Goal: Task Accomplishment & Management: Manage account settings

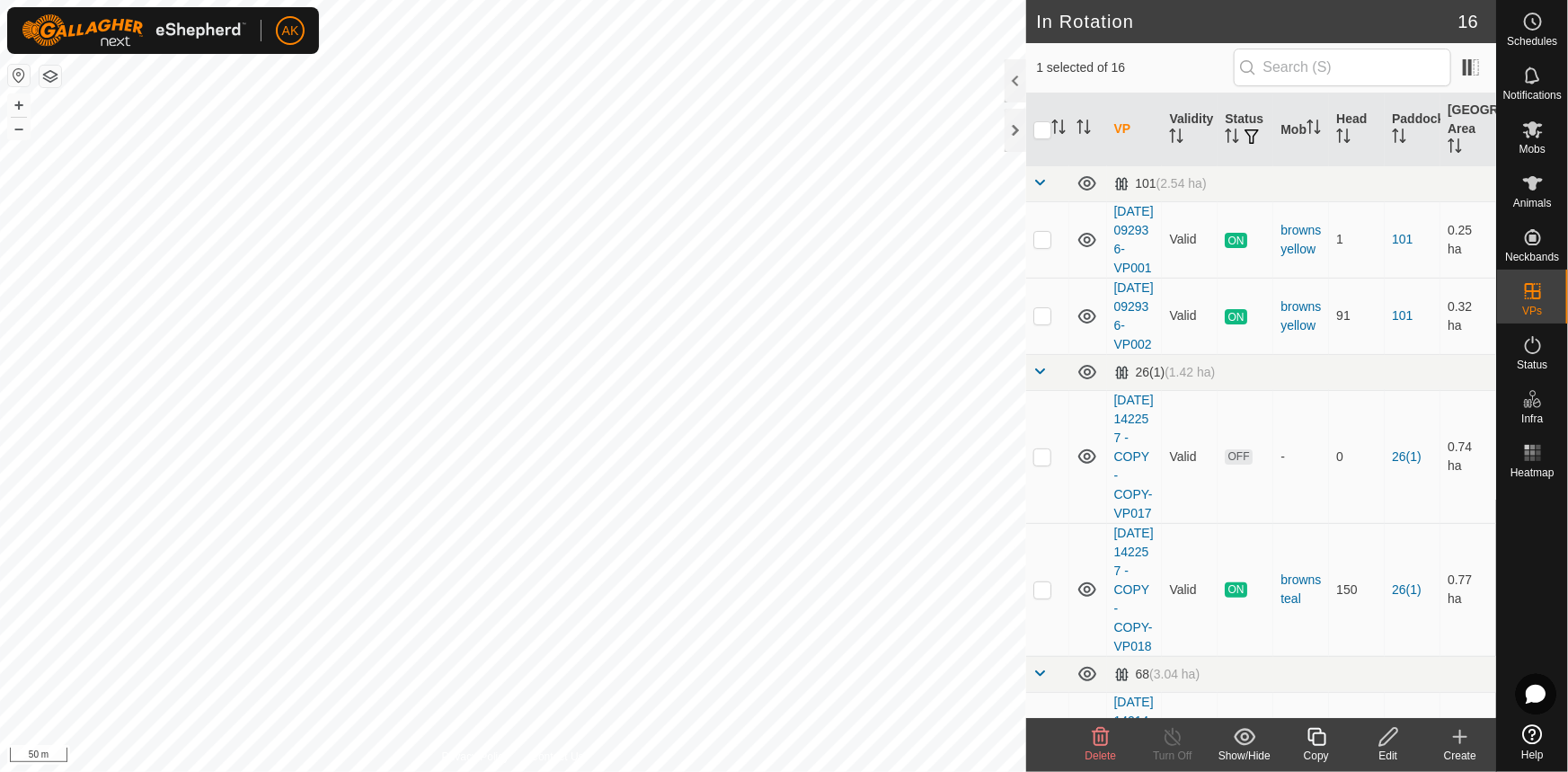
click at [1103, 746] on icon at bounding box center [1100, 736] width 21 height 21
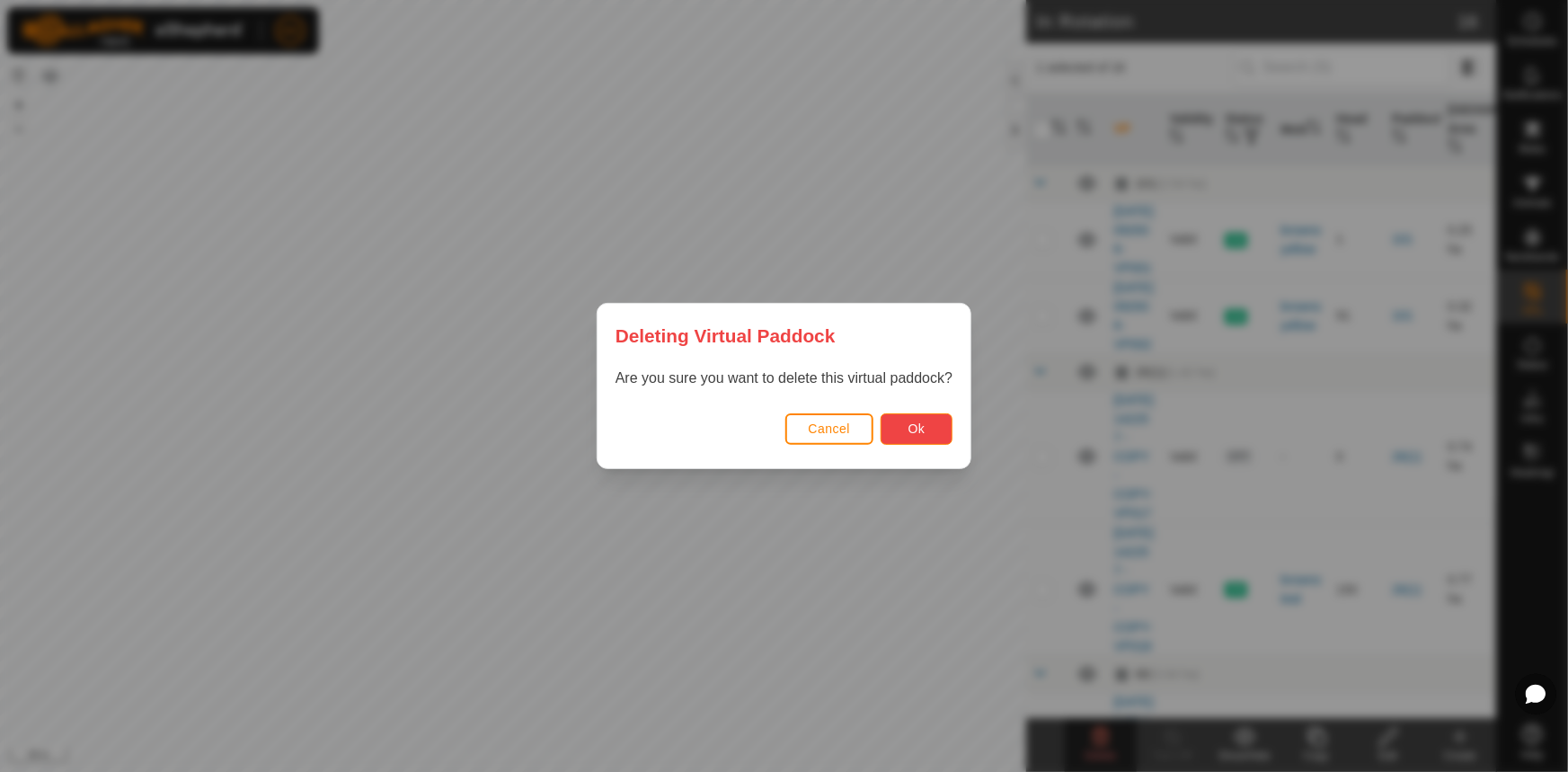
click at [906, 434] on button "Ok" at bounding box center [916, 429] width 72 height 32
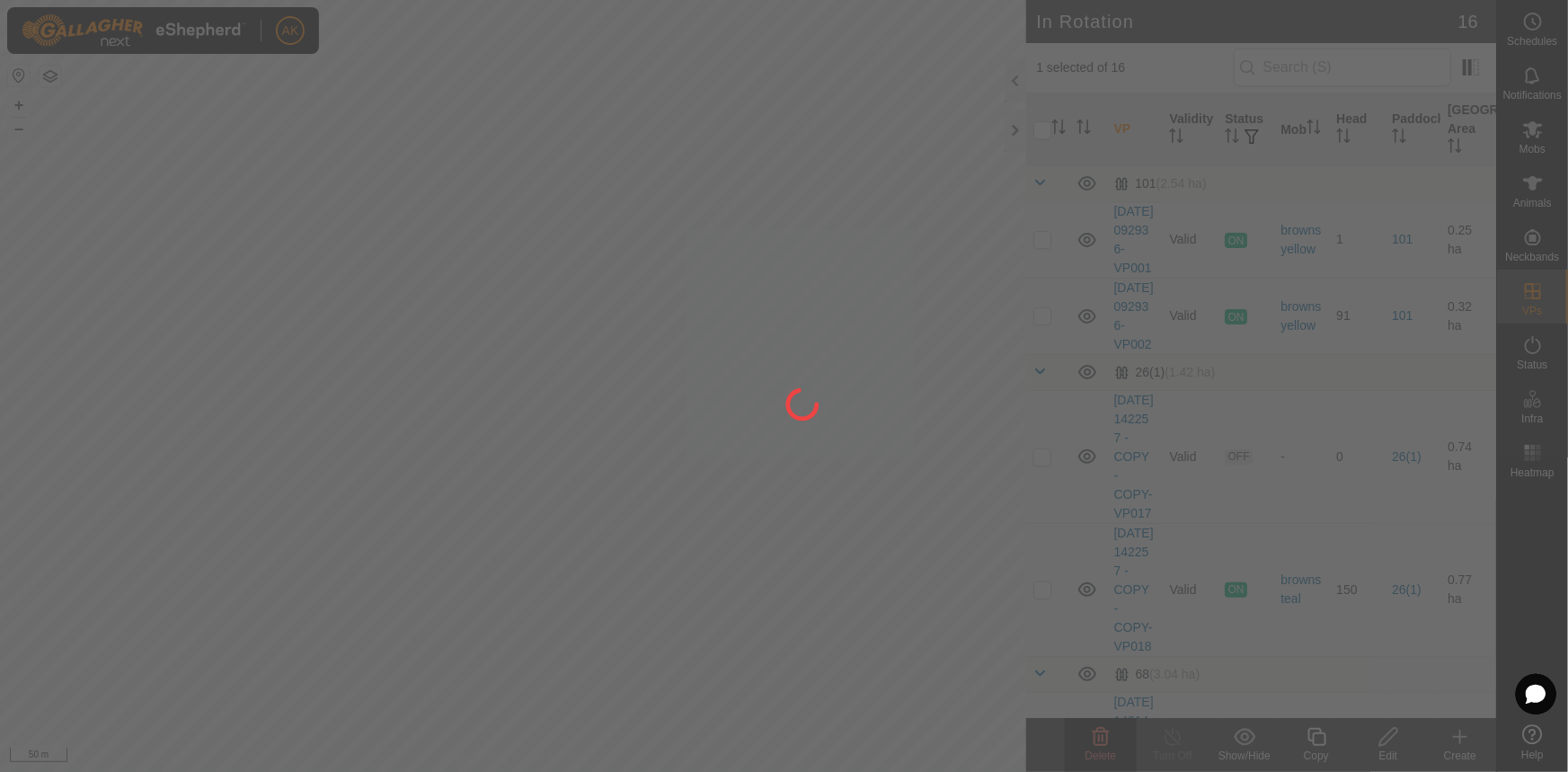
checkbox input "false"
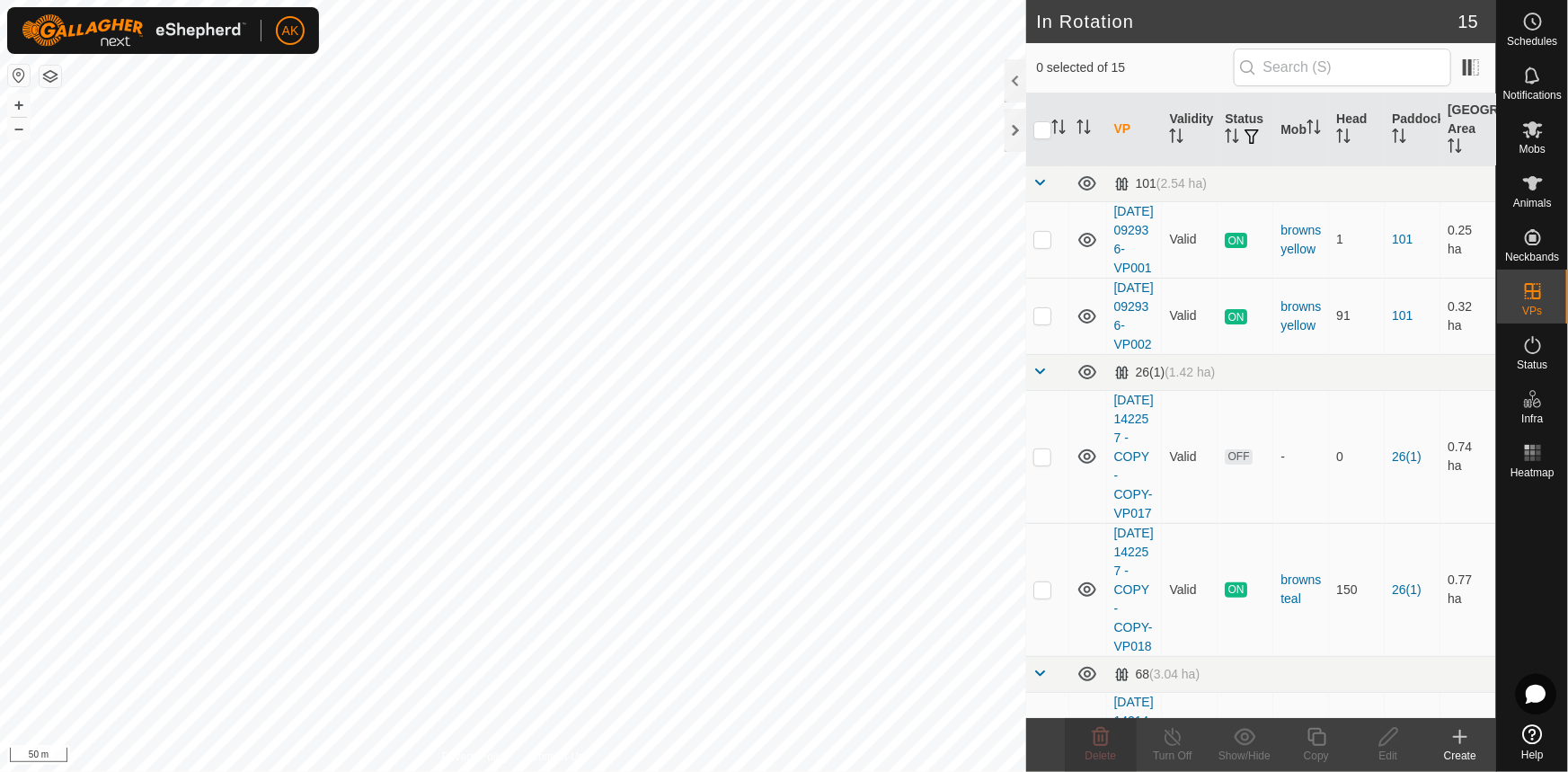
checkbox input "true"
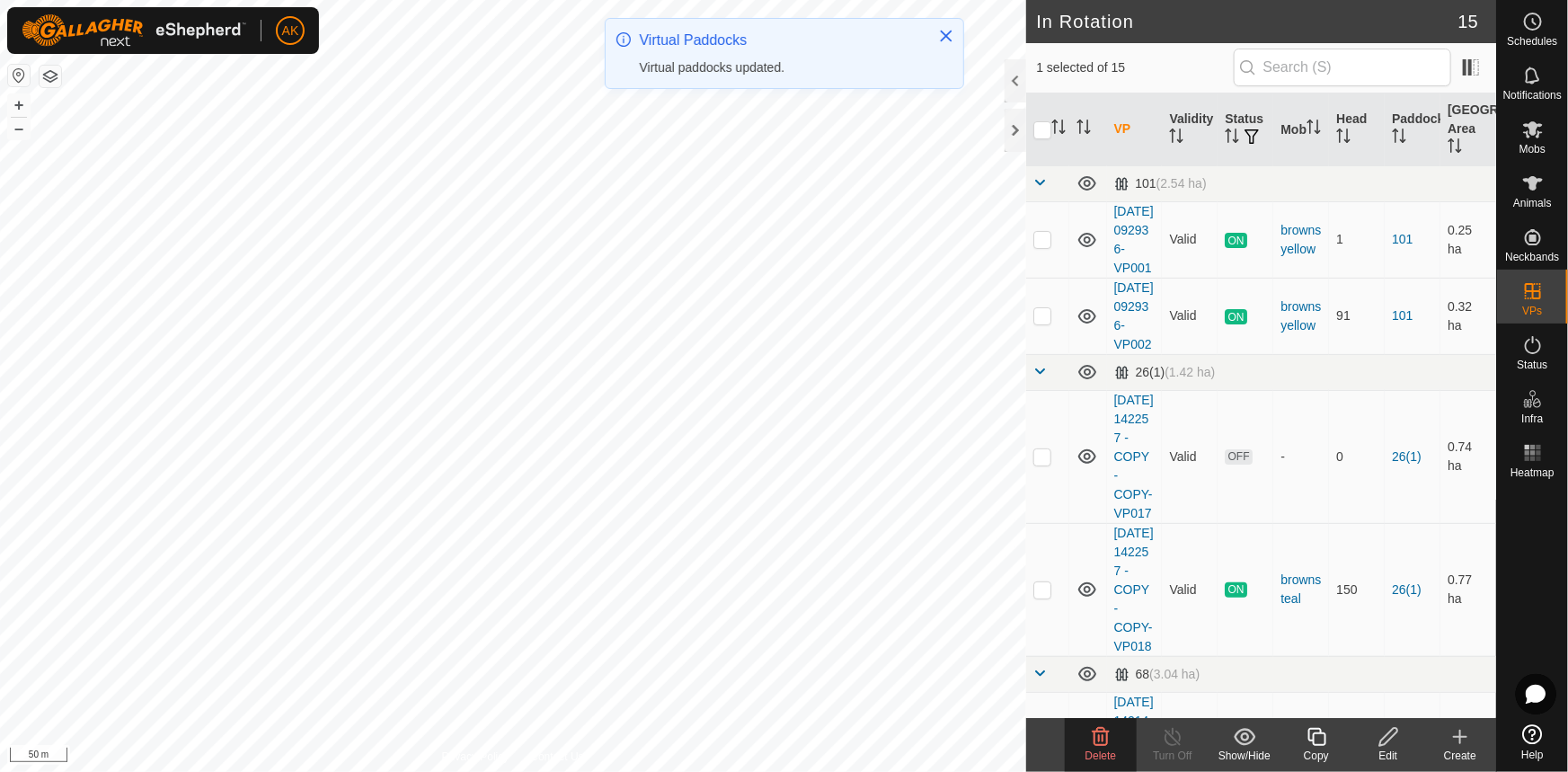
click at [1108, 735] on icon at bounding box center [1100, 736] width 21 height 21
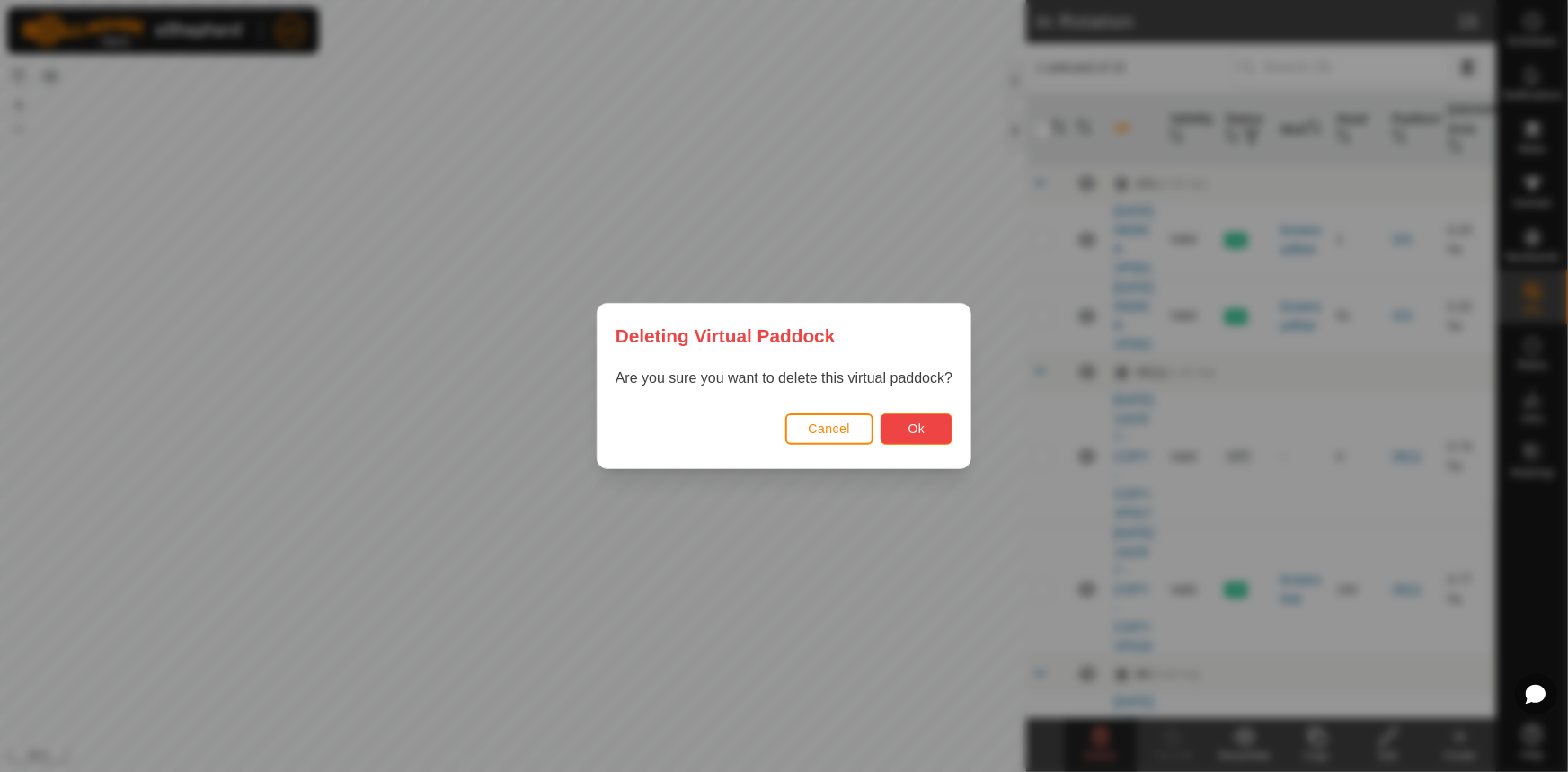
click at [922, 432] on span "Ok" at bounding box center [917, 428] width 17 height 14
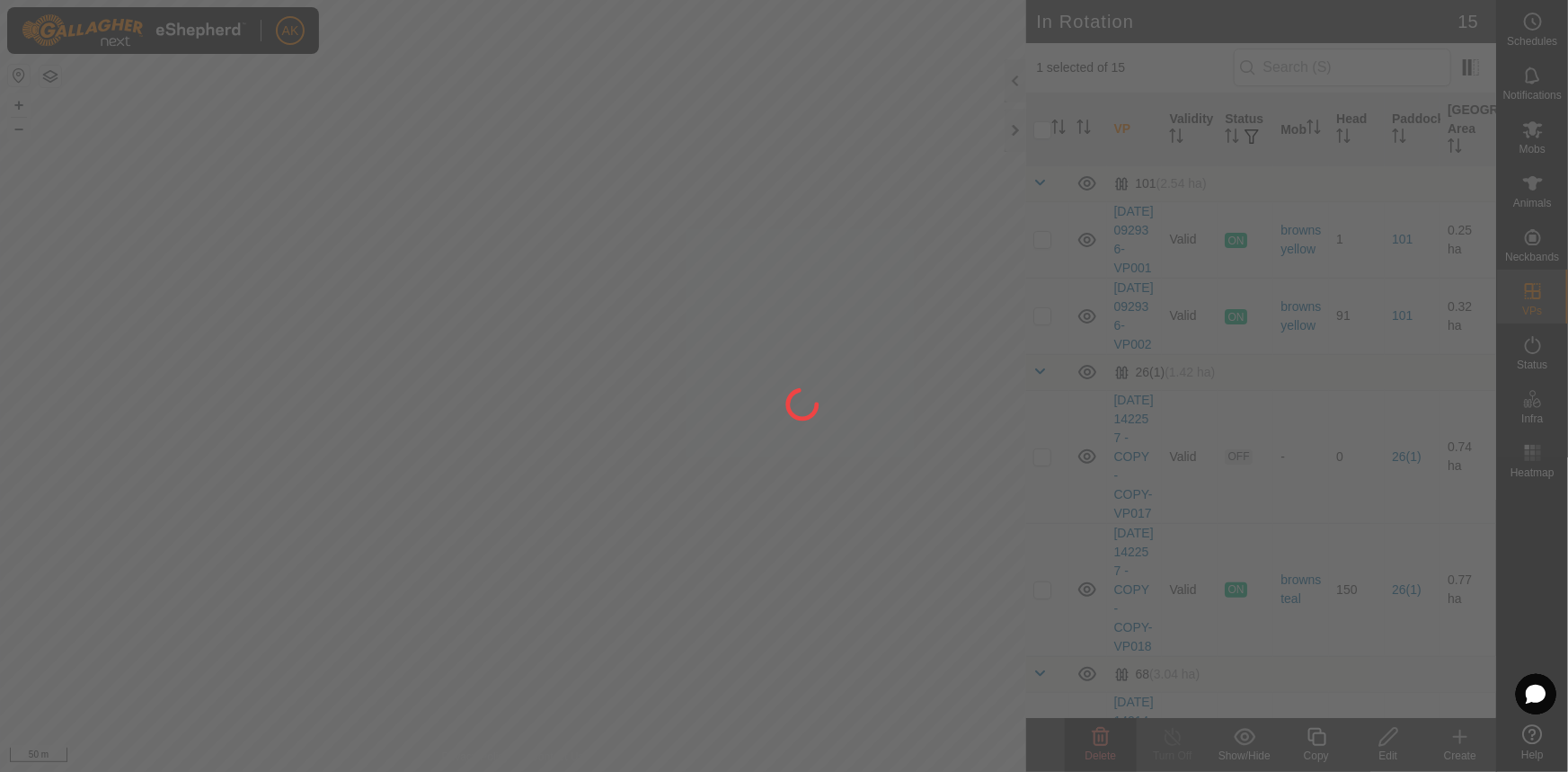
checkbox input "false"
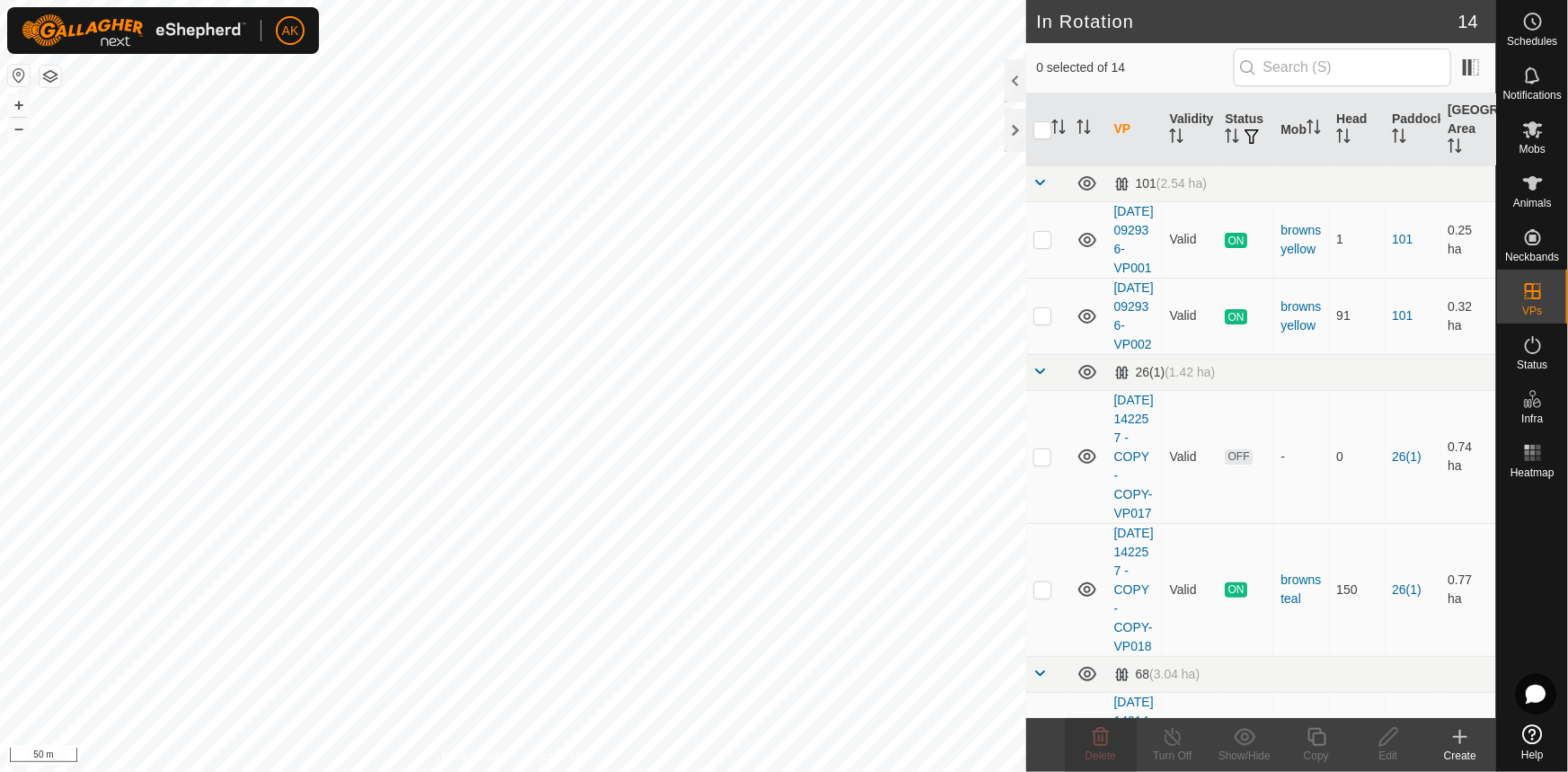
checkbox input "true"
click at [1106, 741] on icon at bounding box center [1101, 736] width 17 height 18
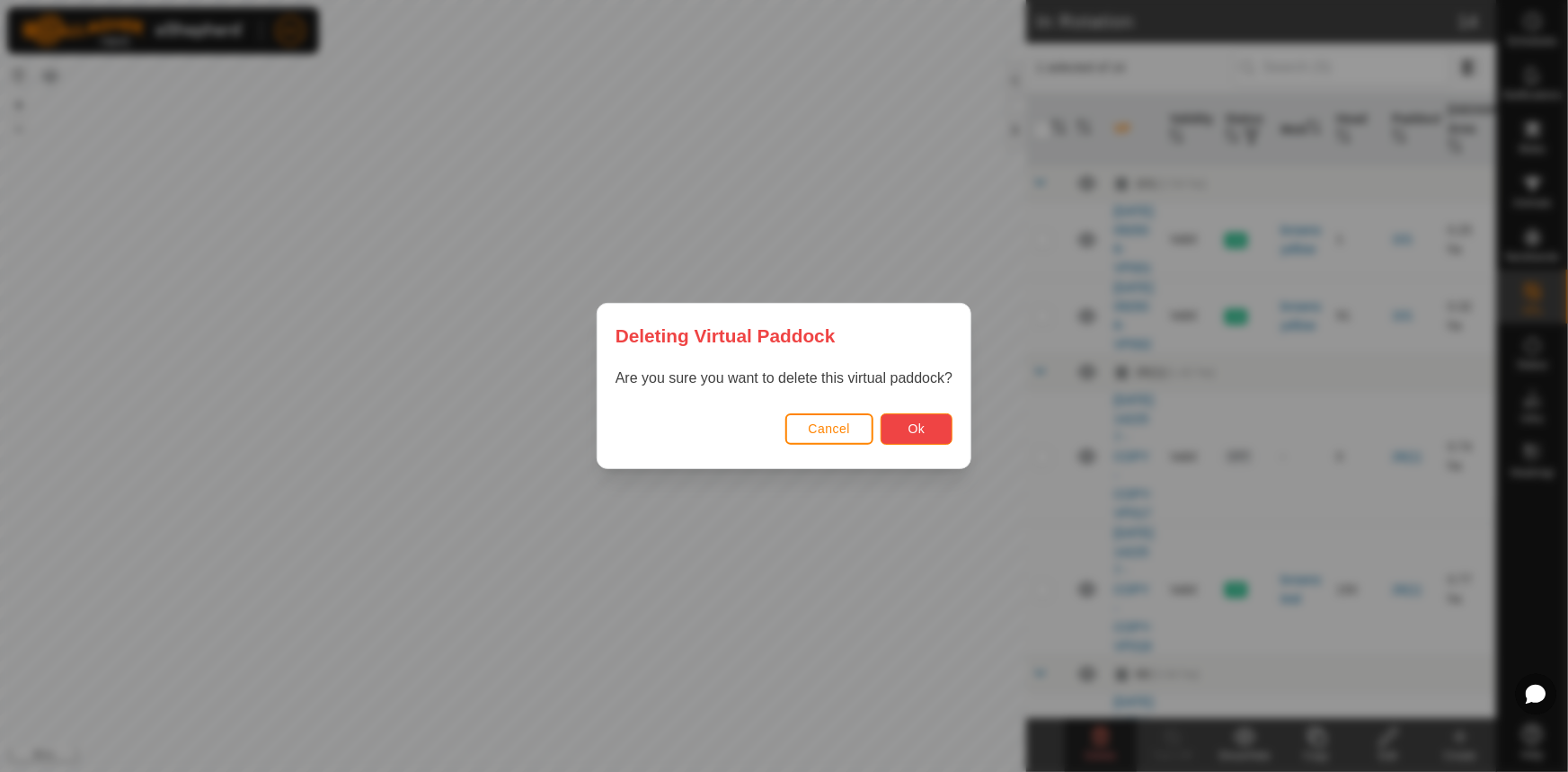
click at [934, 429] on button "Ok" at bounding box center [916, 429] width 72 height 32
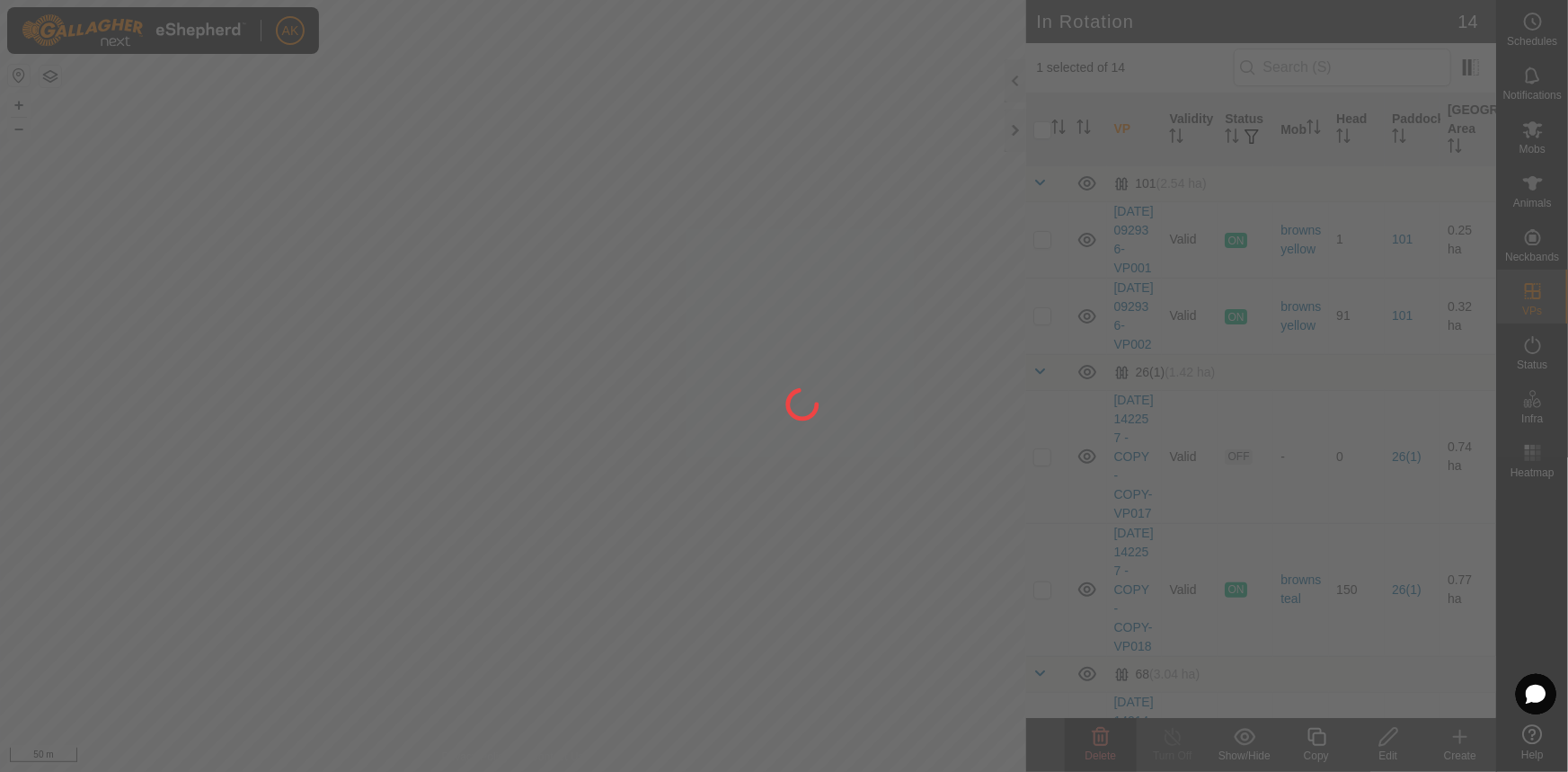
checkbox input "false"
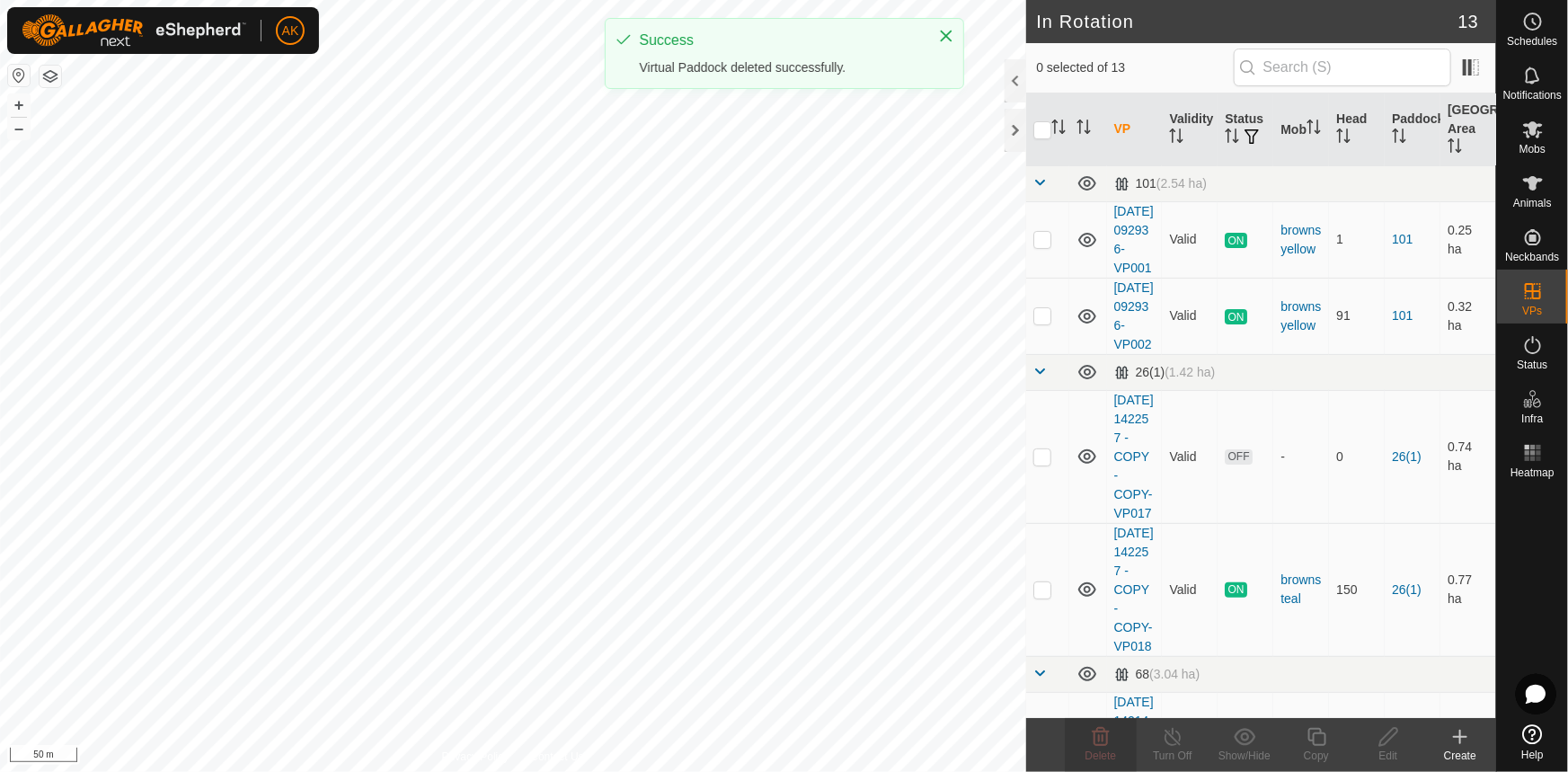
checkbox input "true"
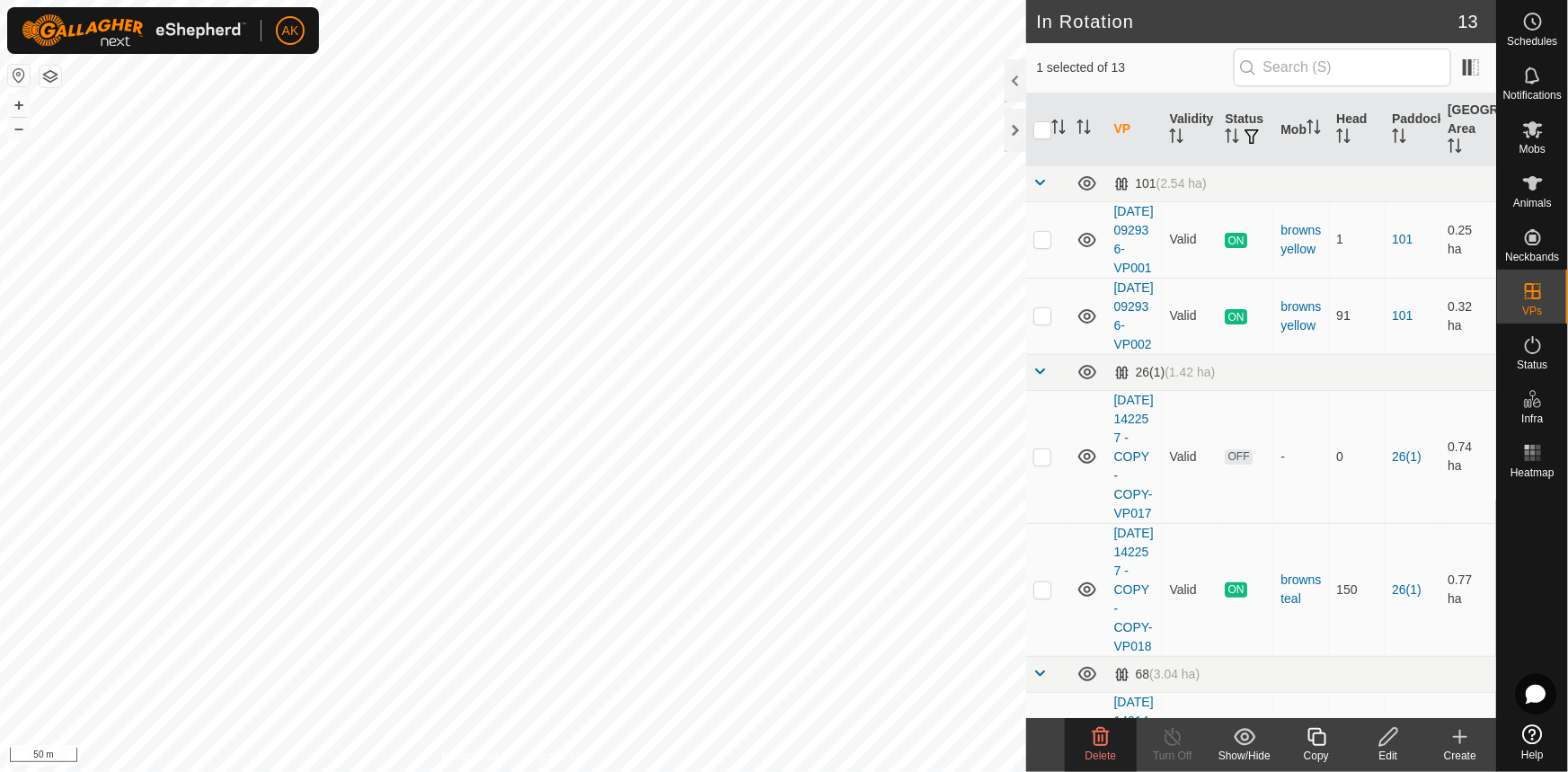
click at [1091, 734] on icon at bounding box center [1100, 736] width 21 height 21
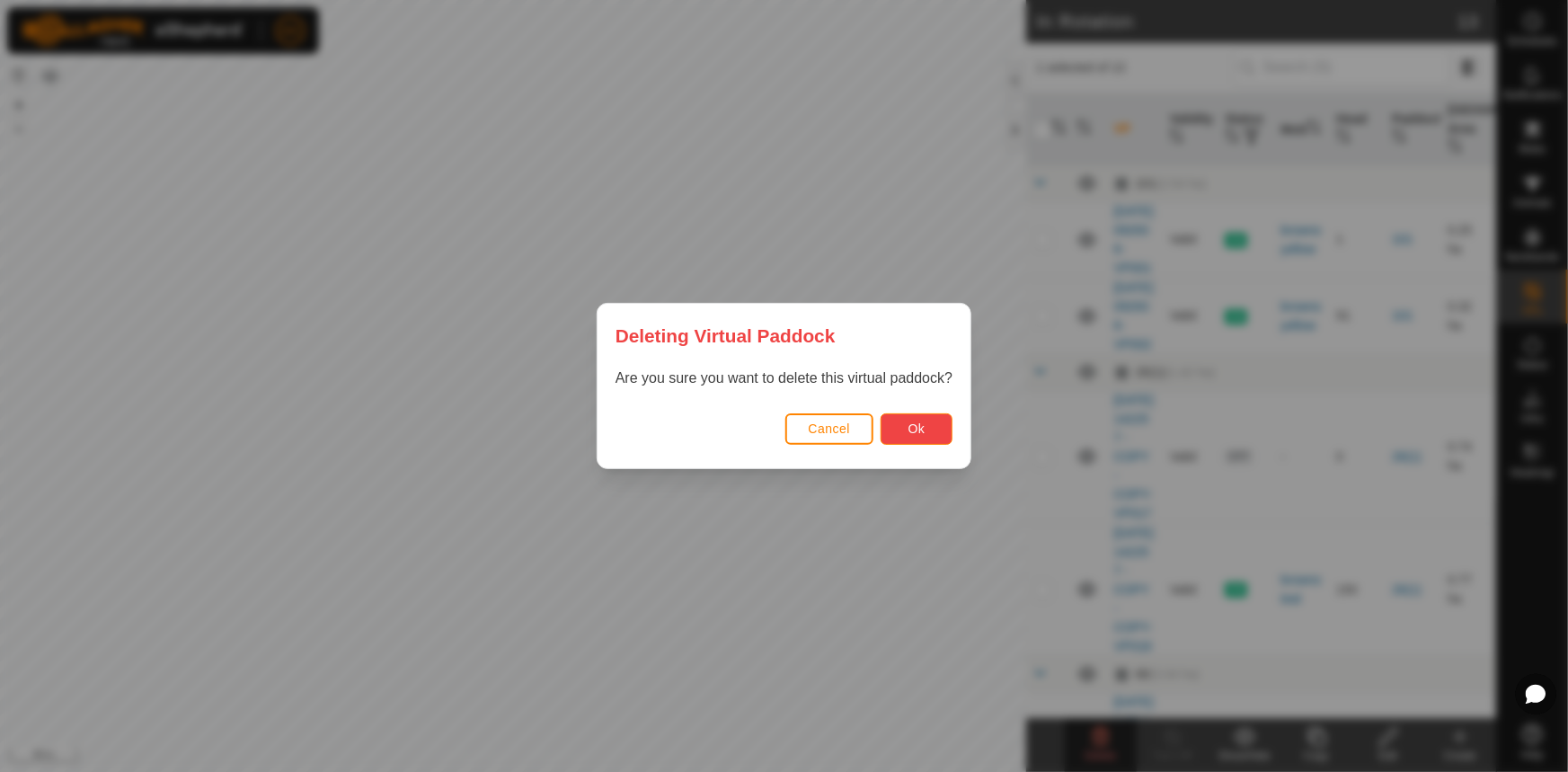
click at [934, 435] on button "Ok" at bounding box center [916, 429] width 72 height 32
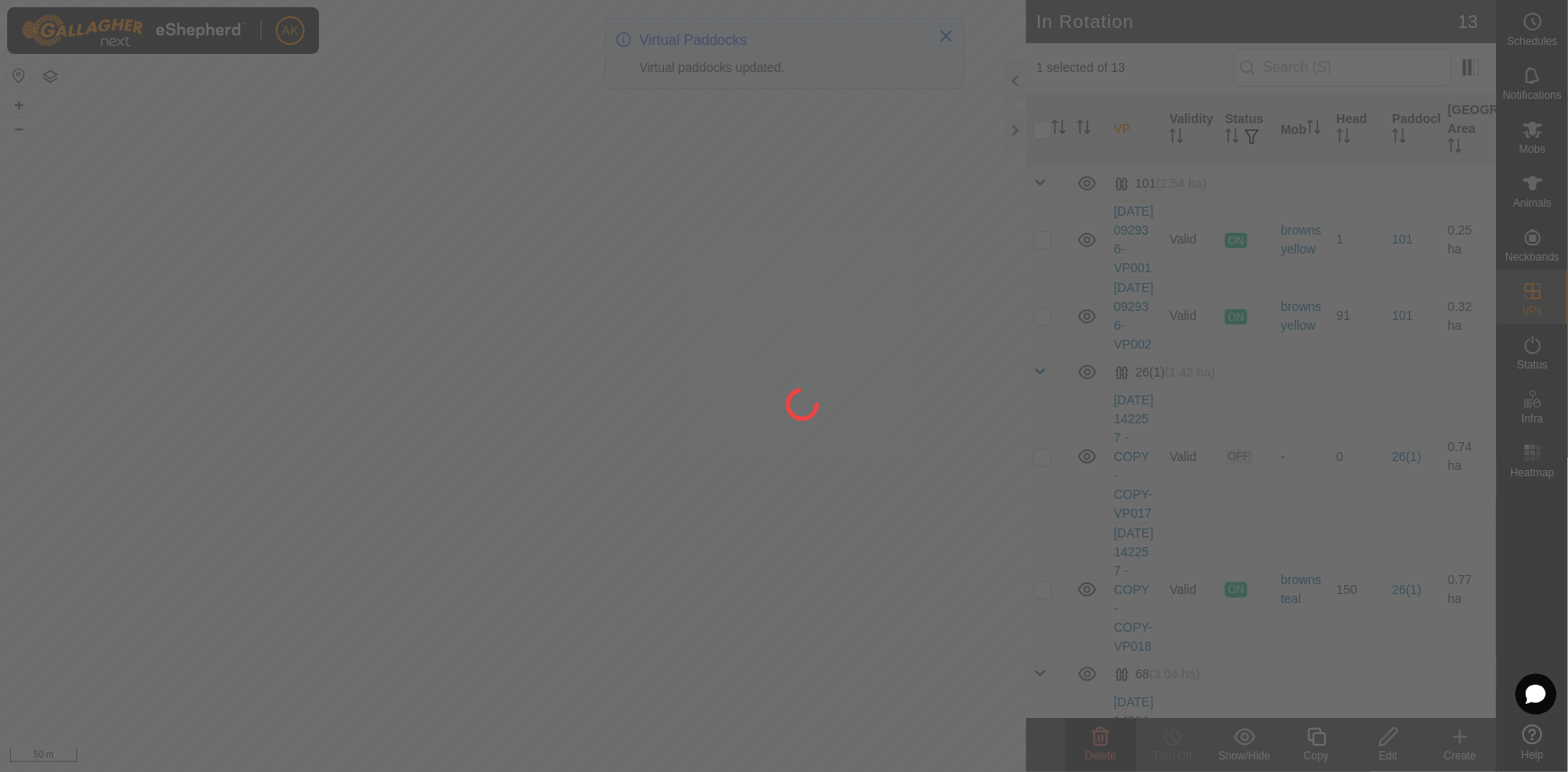
checkbox input "false"
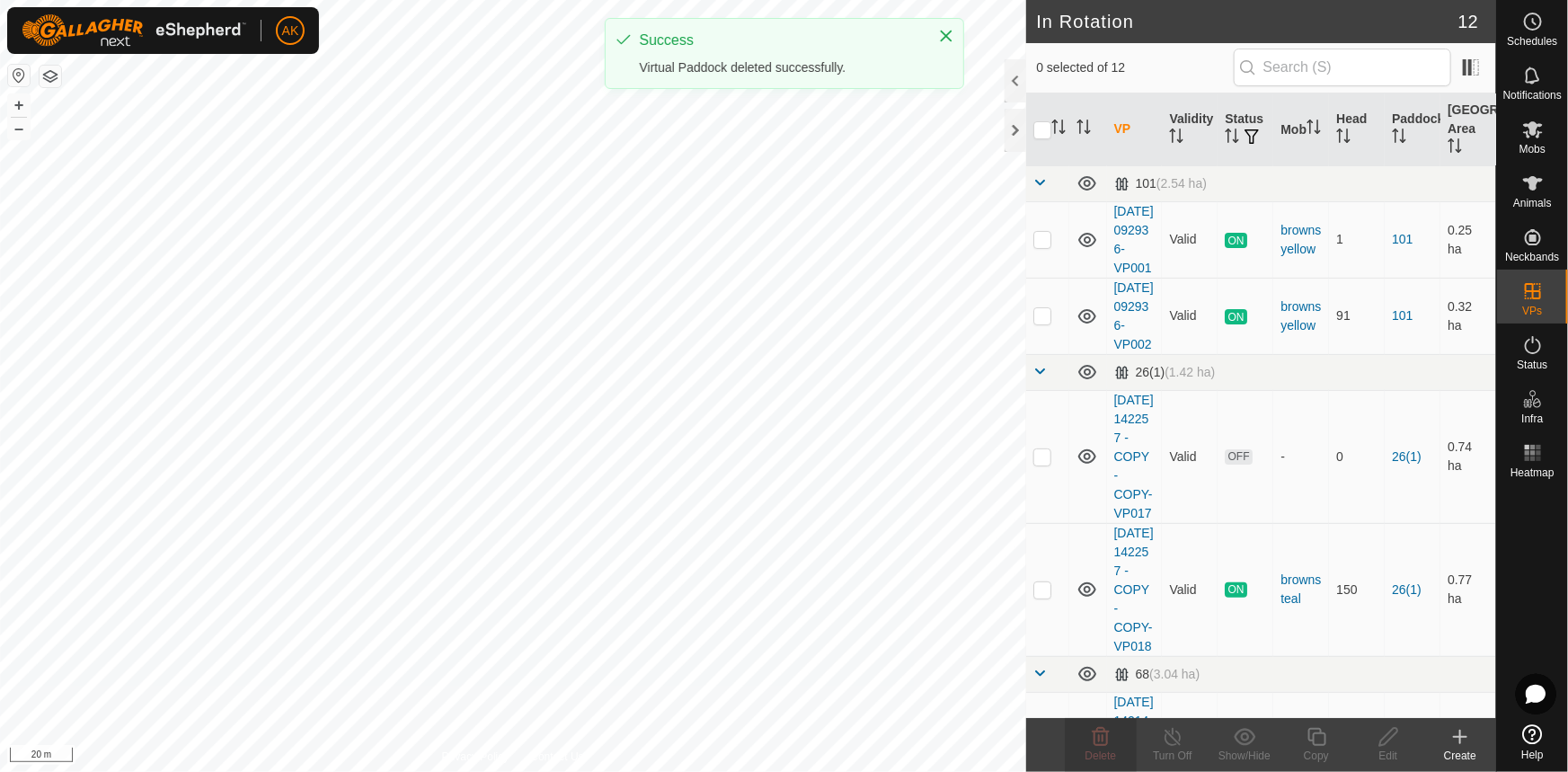
checkbox input "true"
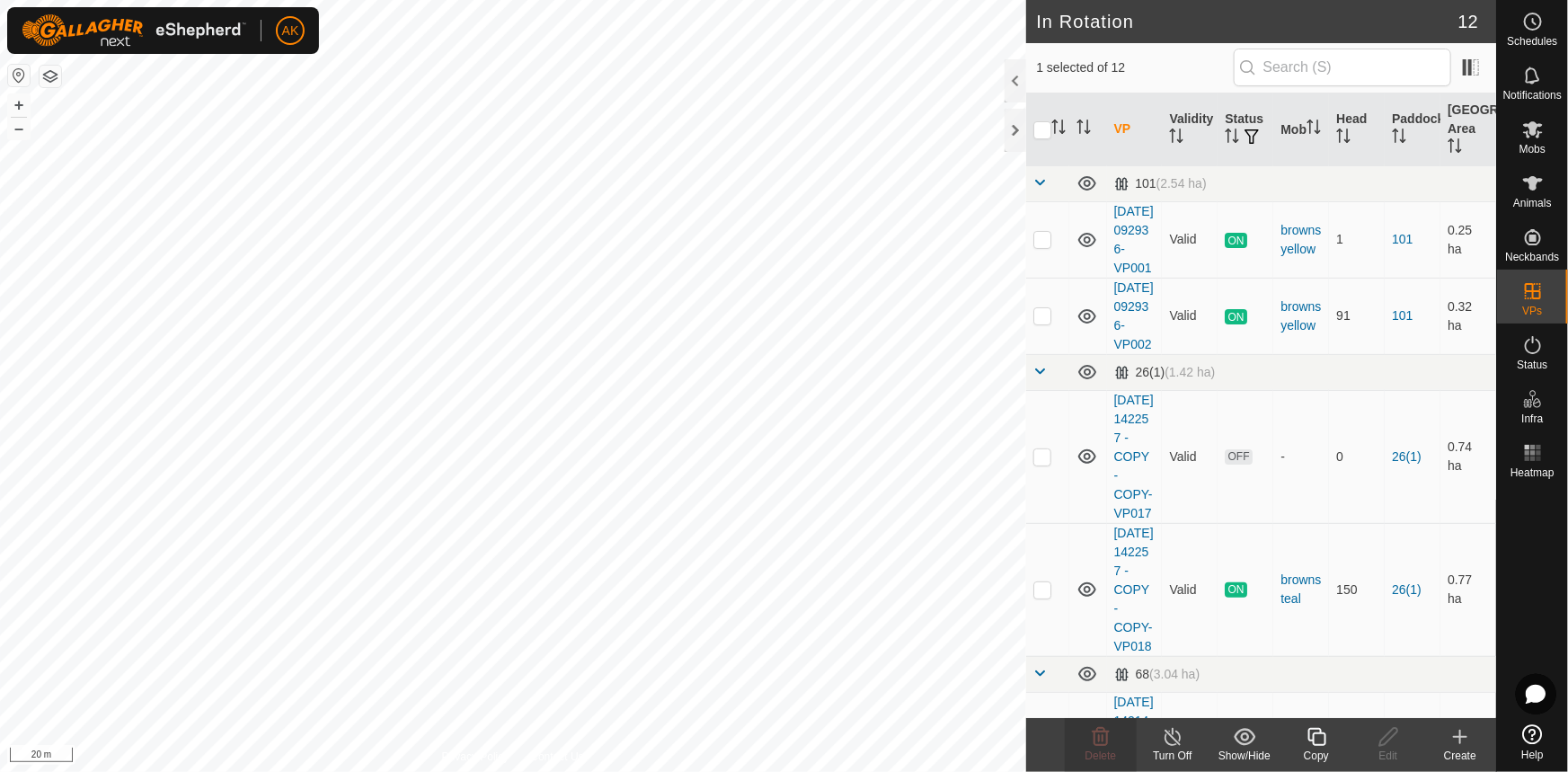
click at [1321, 734] on icon at bounding box center [1317, 736] width 22 height 21
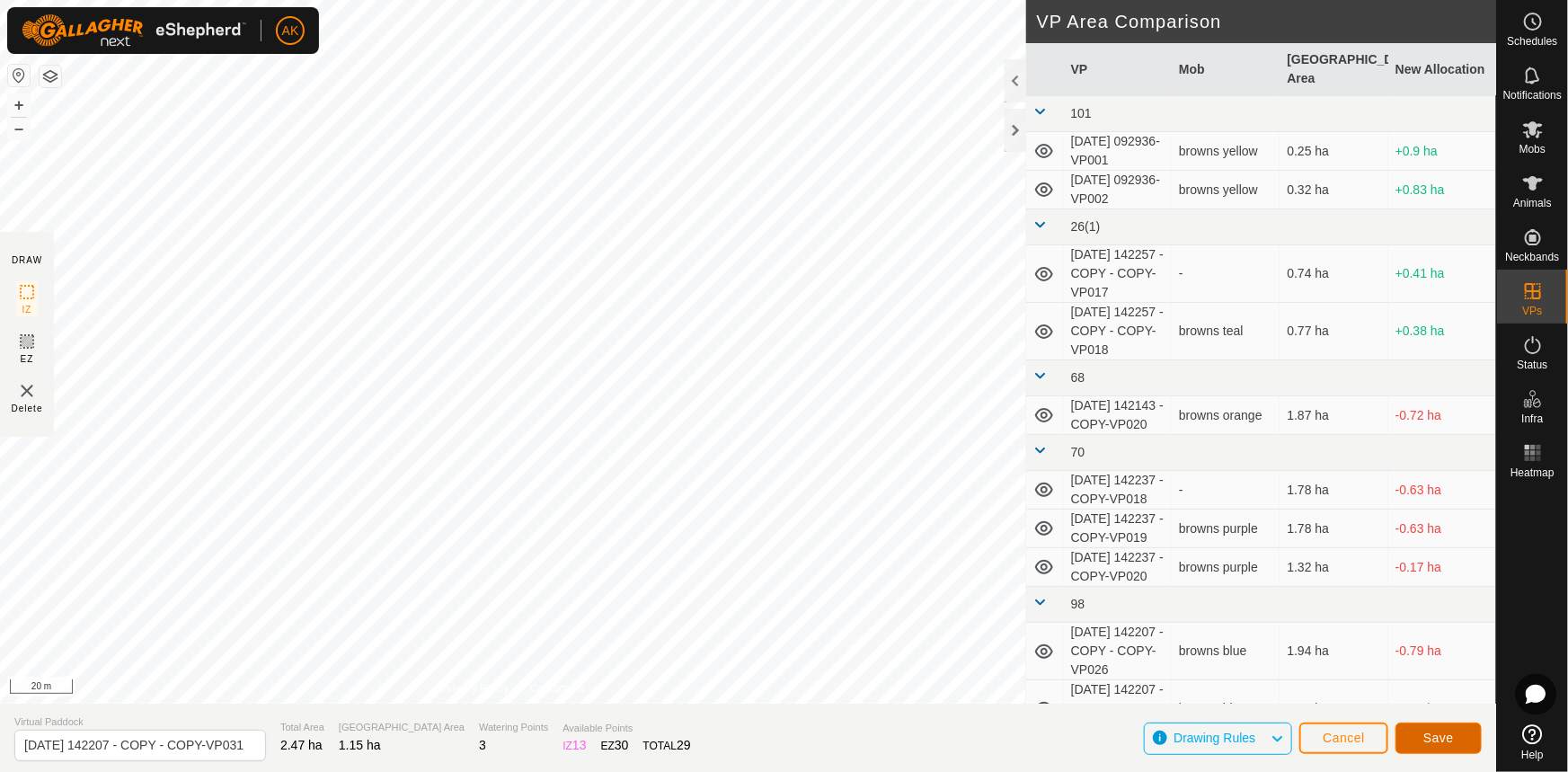
click at [1419, 742] on button "Save" at bounding box center [1438, 738] width 86 height 32
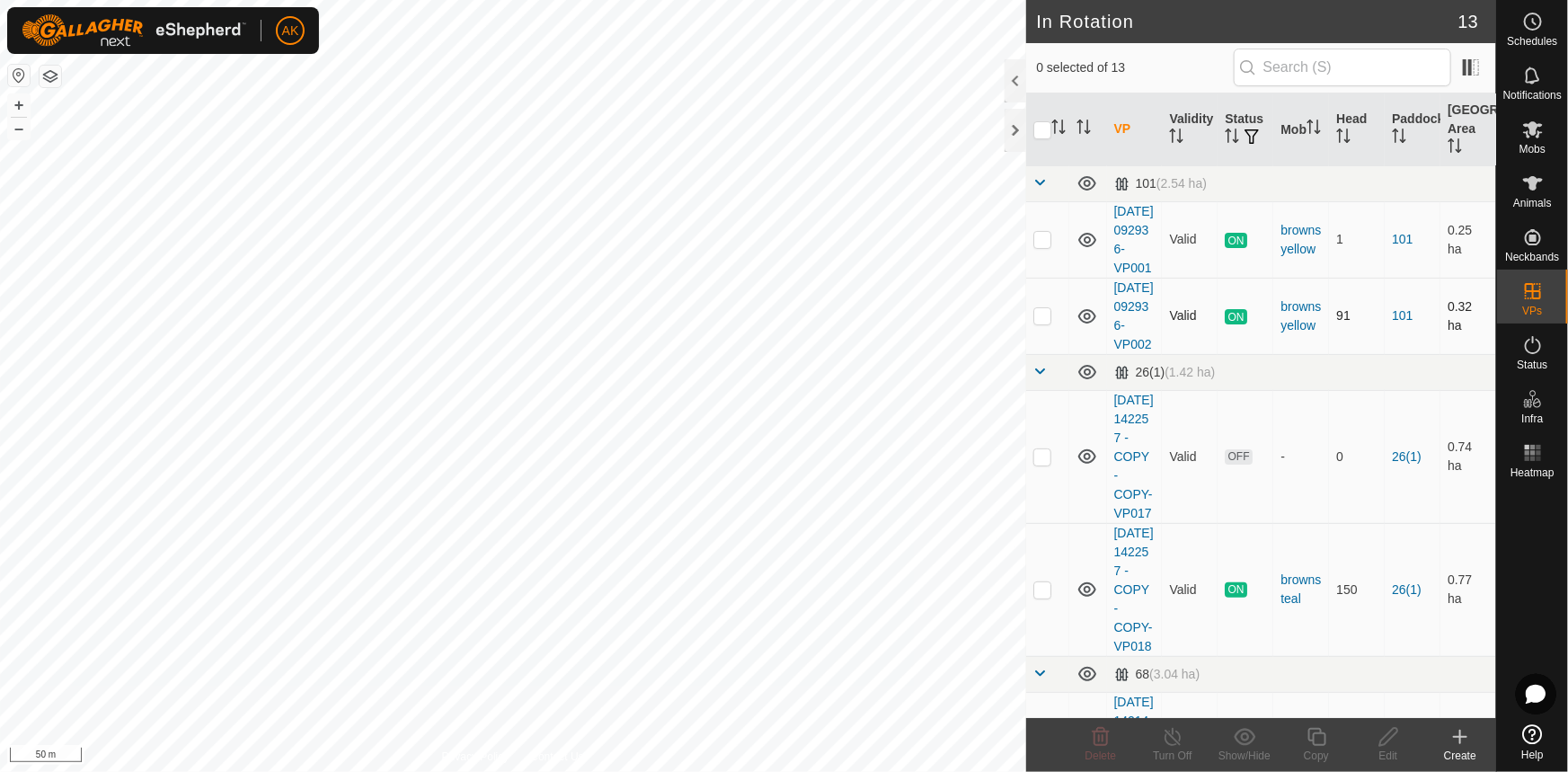
checkbox input "true"
click at [1307, 736] on icon at bounding box center [1317, 736] width 22 height 21
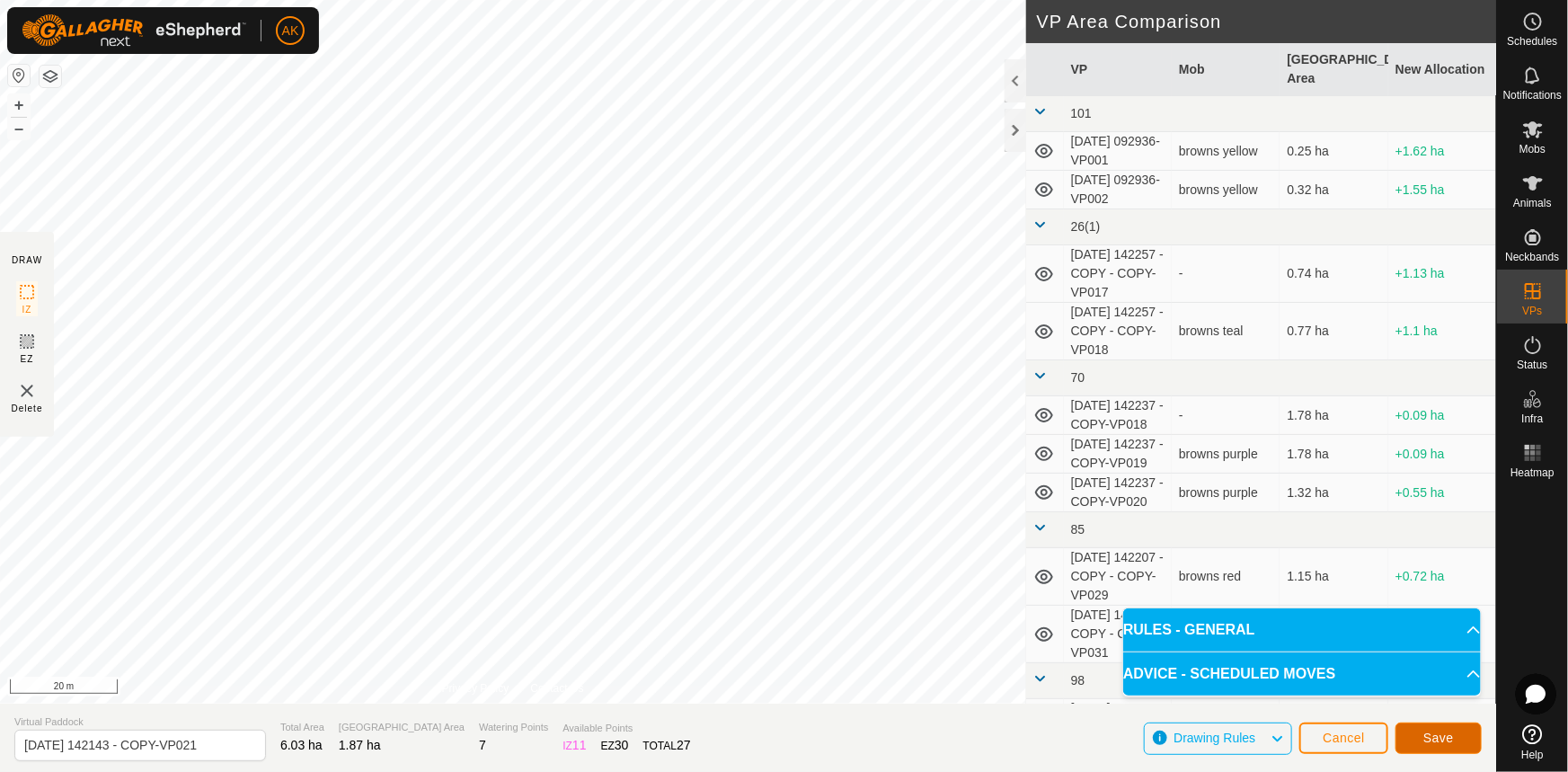
click at [1446, 736] on span "Save" at bounding box center [1438, 737] width 31 height 14
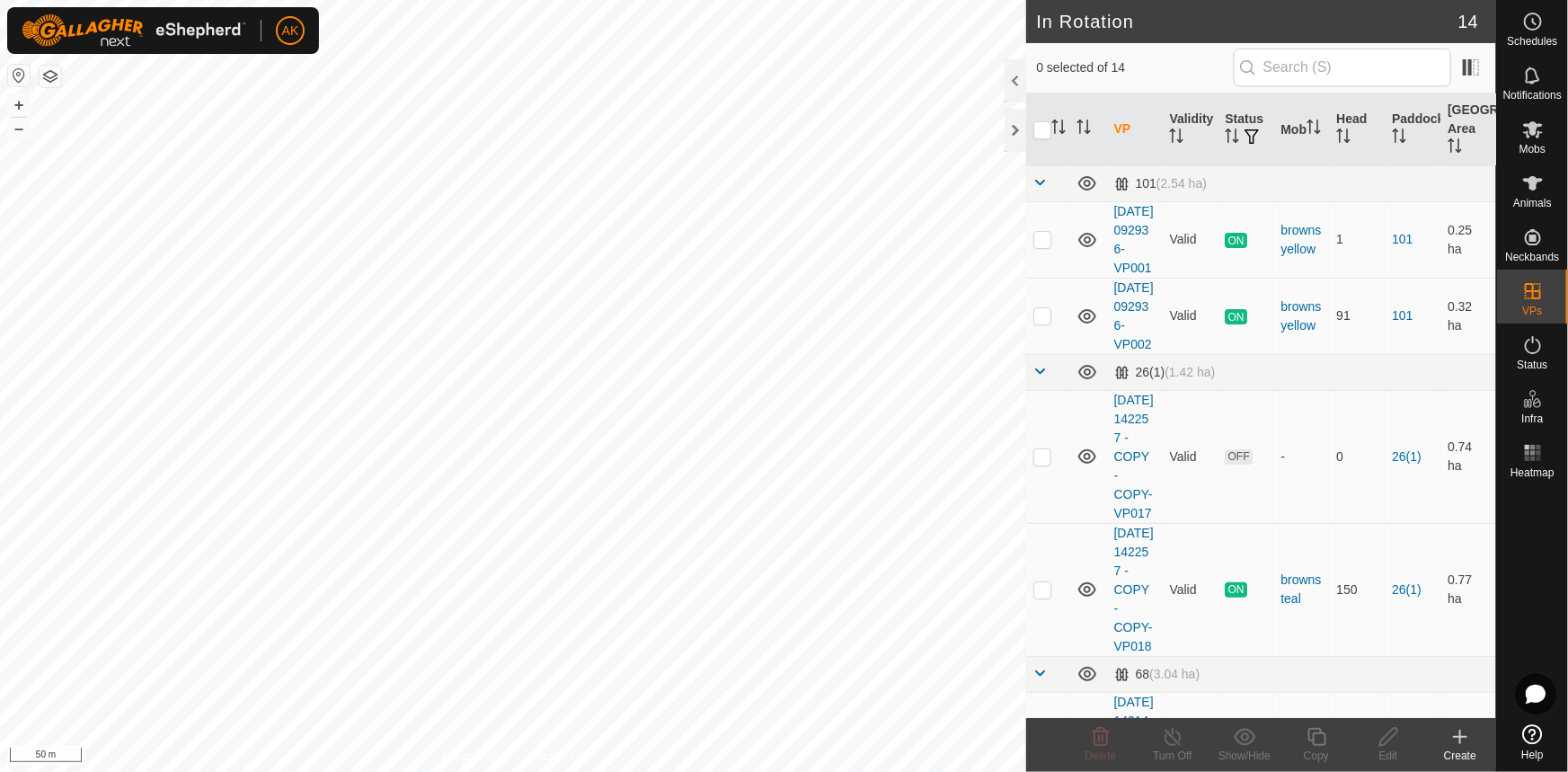
checkbox input "true"
click at [1103, 736] on icon at bounding box center [1101, 736] width 17 height 18
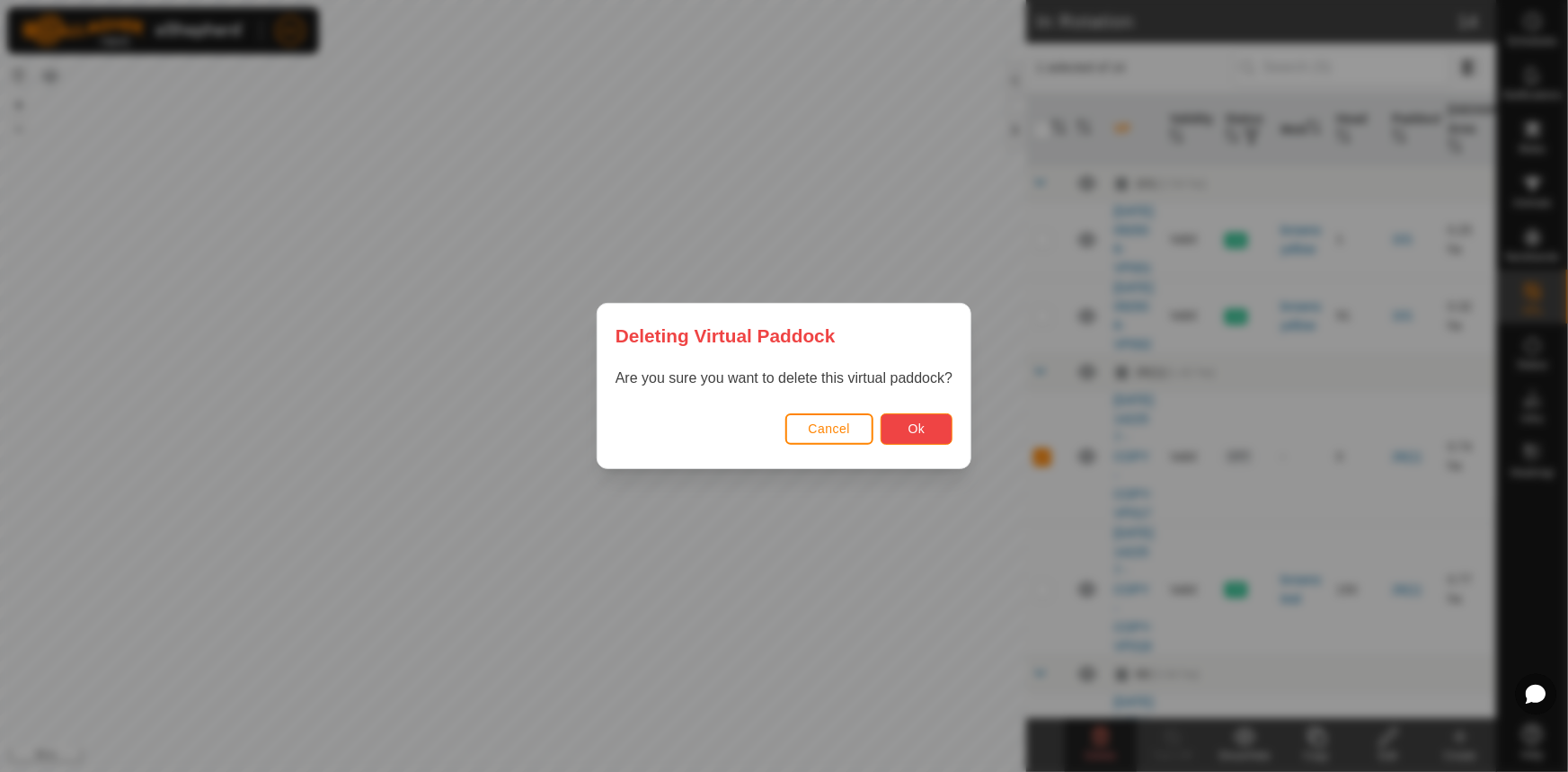
click at [928, 429] on button "Ok" at bounding box center [916, 429] width 72 height 32
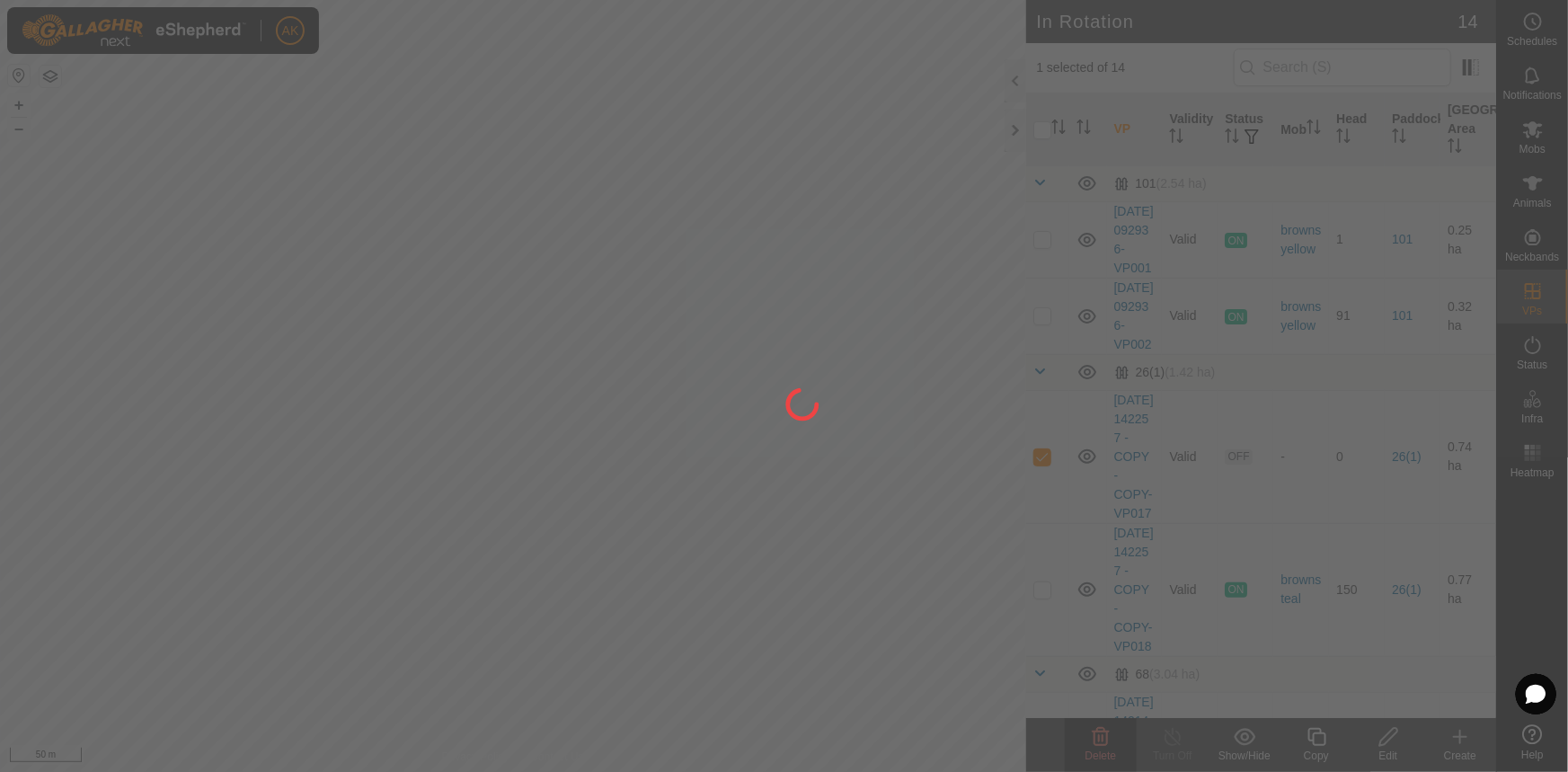
checkbox input "false"
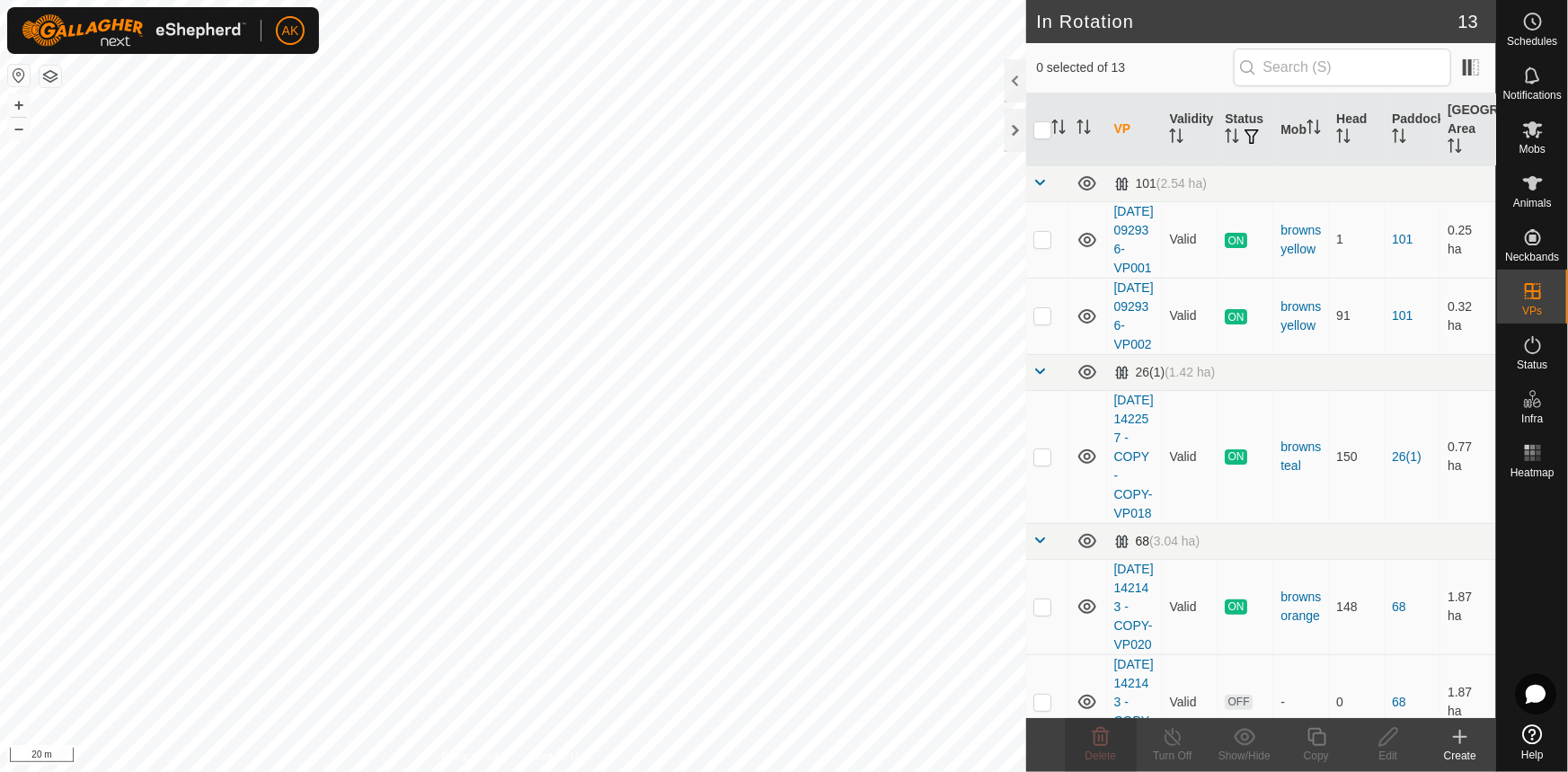
checkbox input "true"
click at [1319, 748] on div "Copy" at bounding box center [1316, 755] width 72 height 16
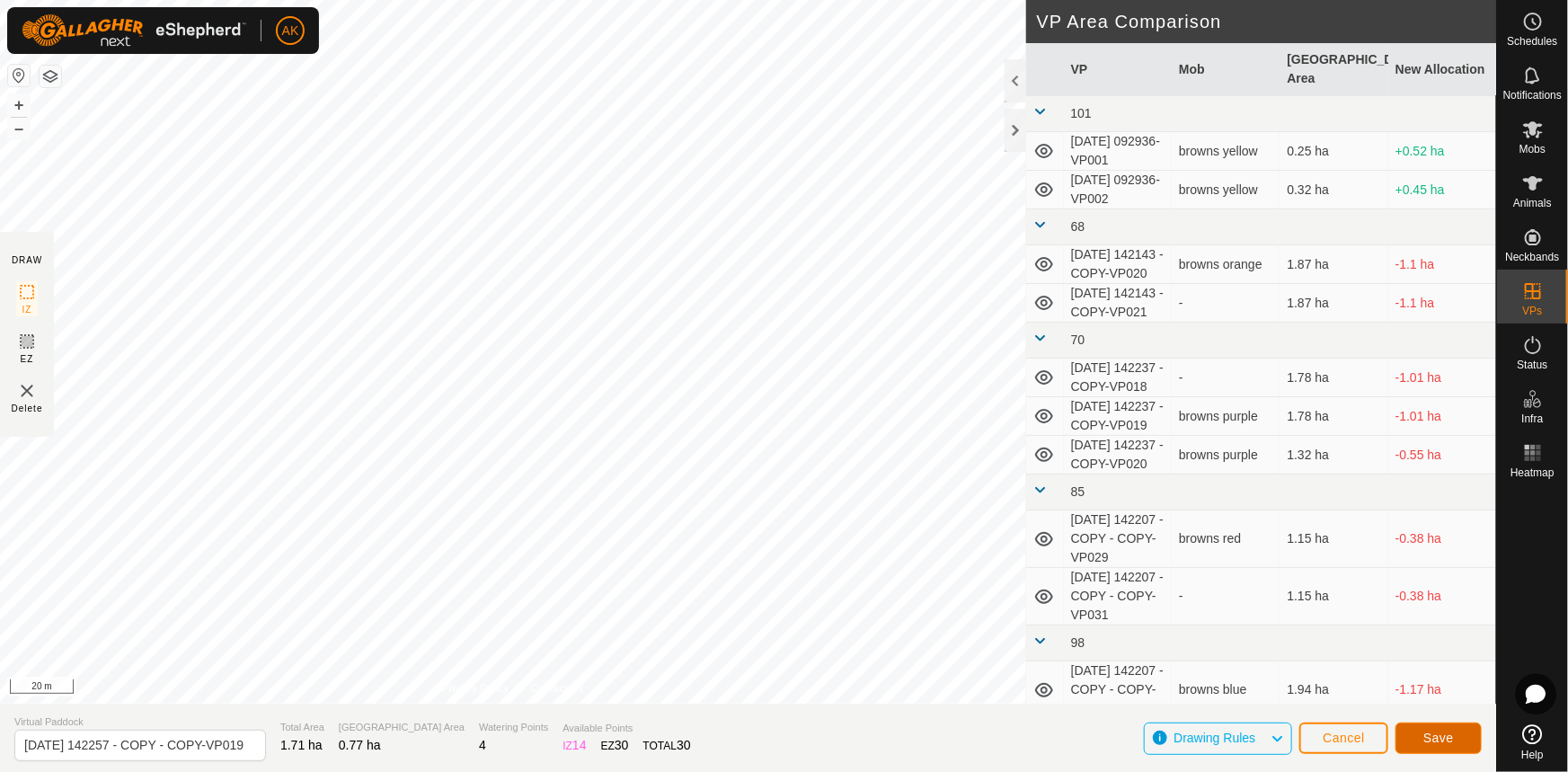
click at [1456, 734] on button "Save" at bounding box center [1438, 738] width 86 height 32
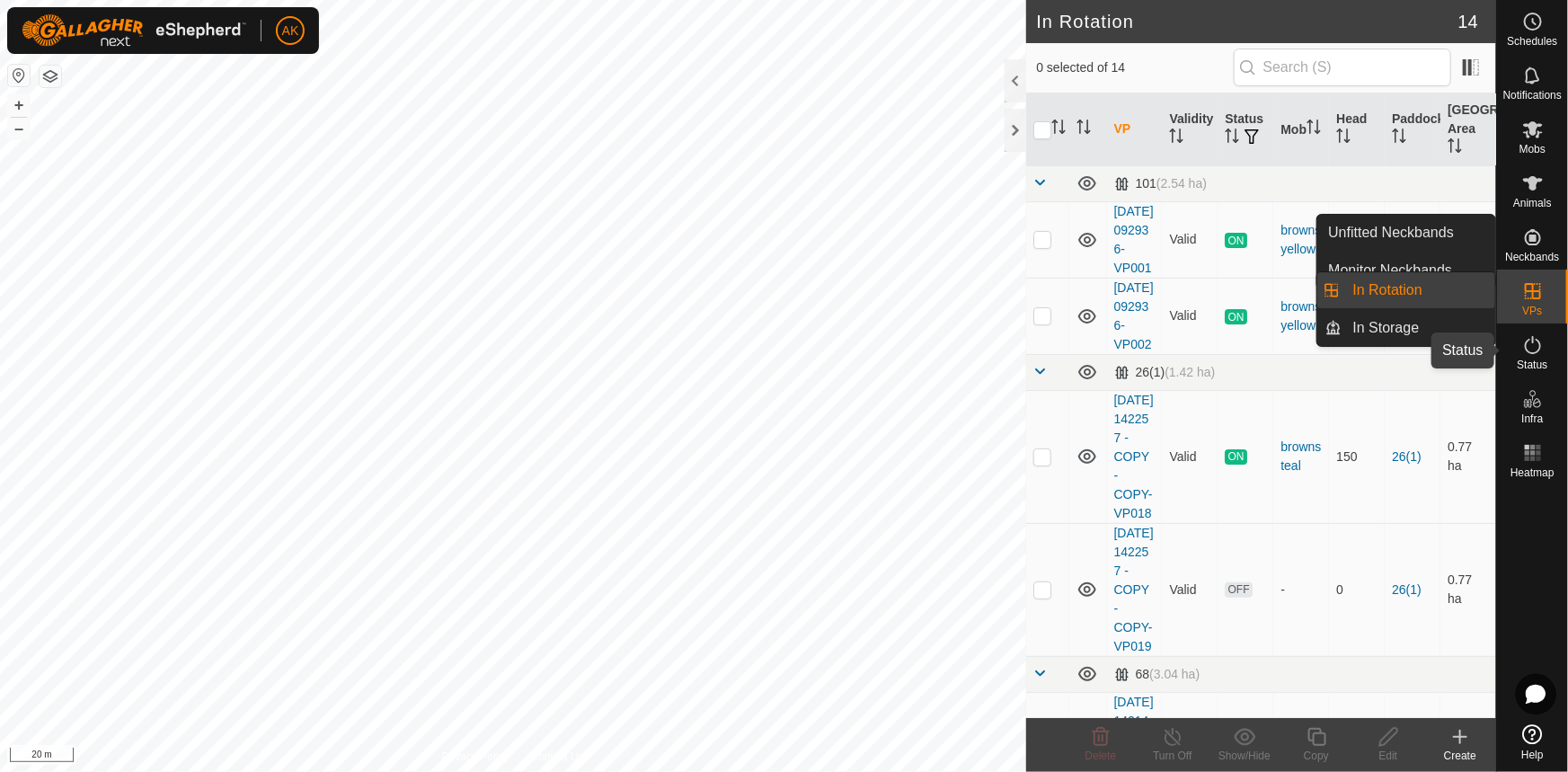
click at [1530, 346] on icon at bounding box center [1532, 345] width 21 height 21
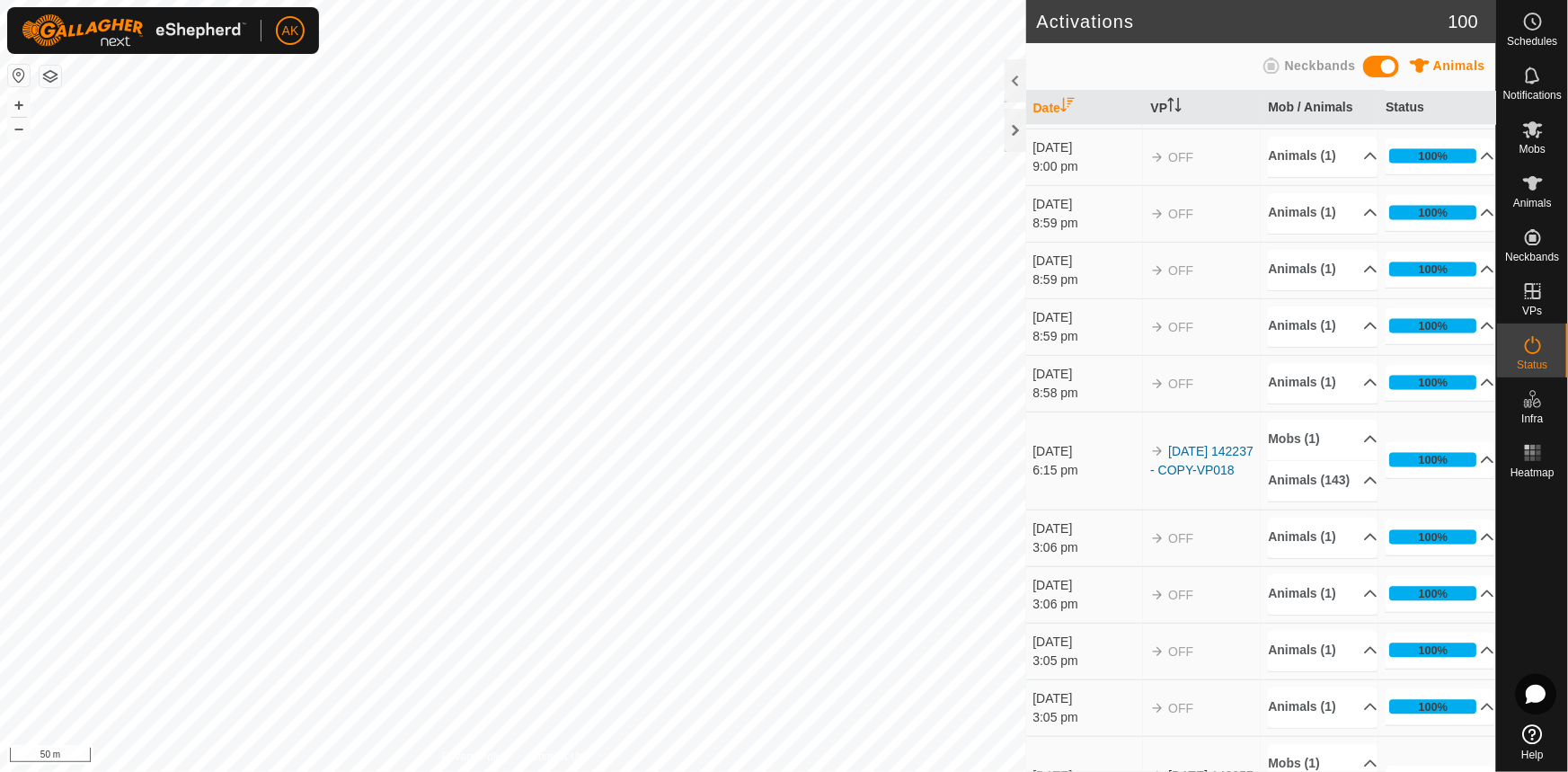
scroll to position [1715, 0]
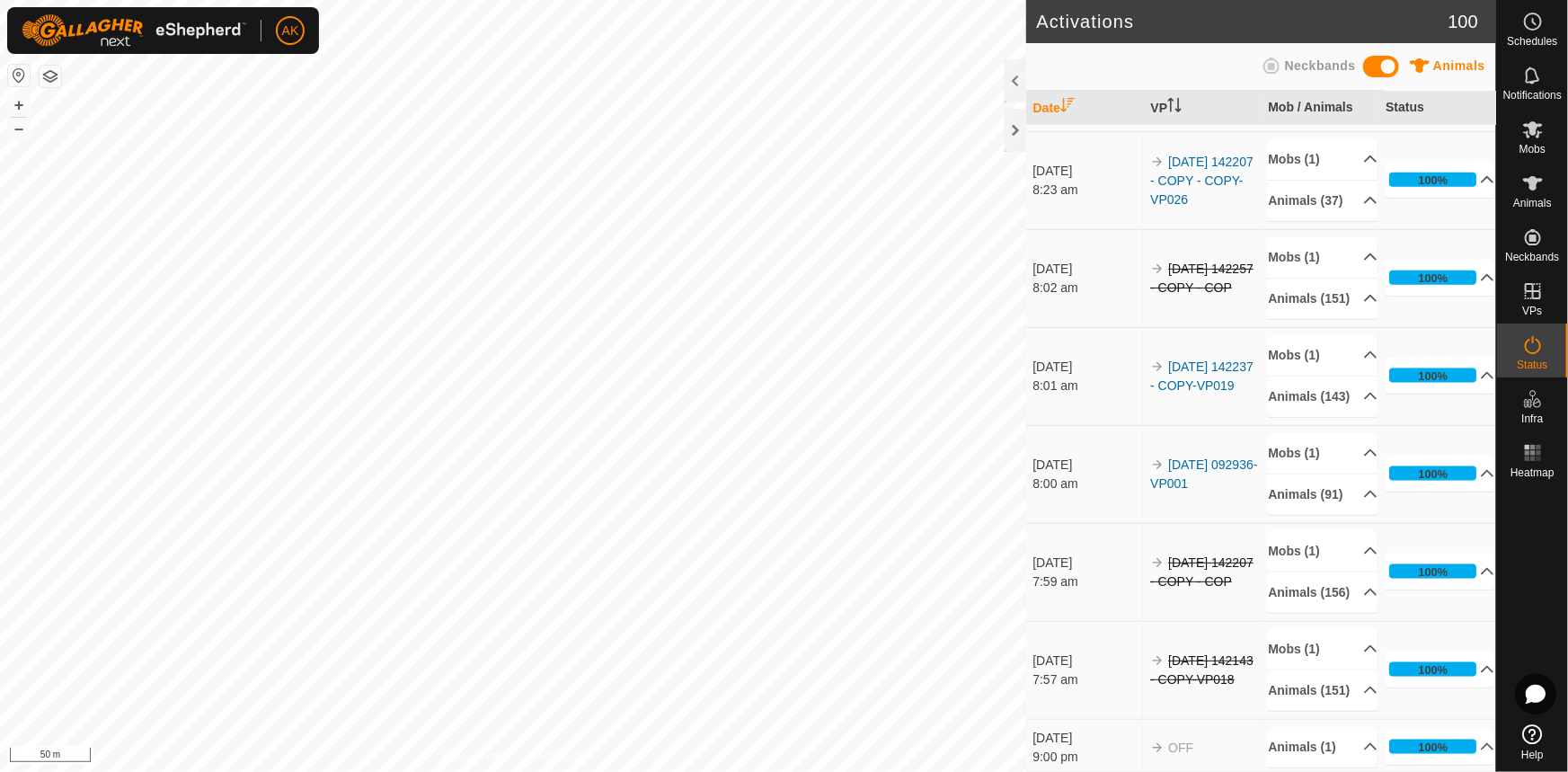
scroll to position [1061, 0]
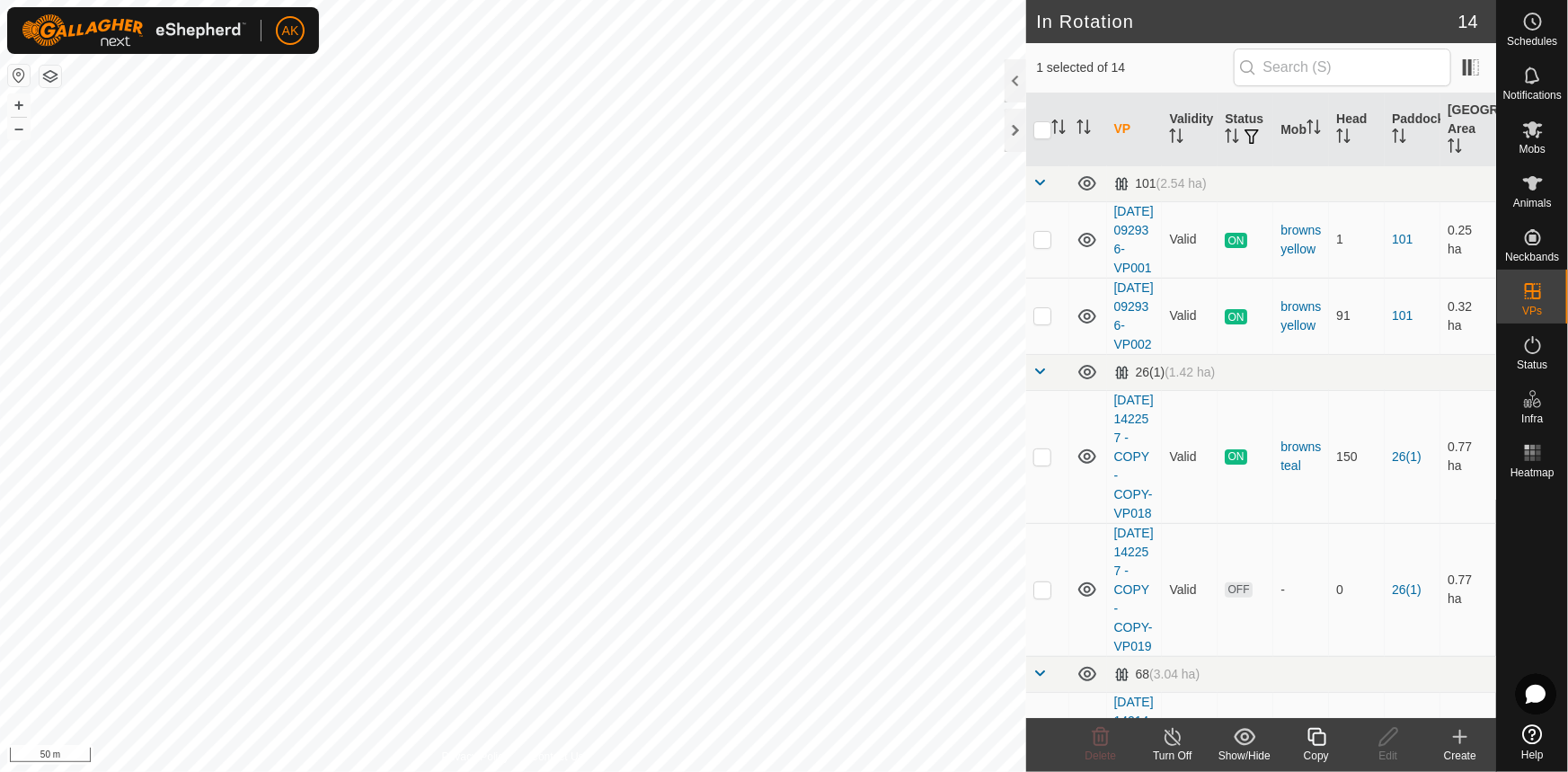
click at [1166, 740] on icon at bounding box center [1172, 736] width 16 height 18
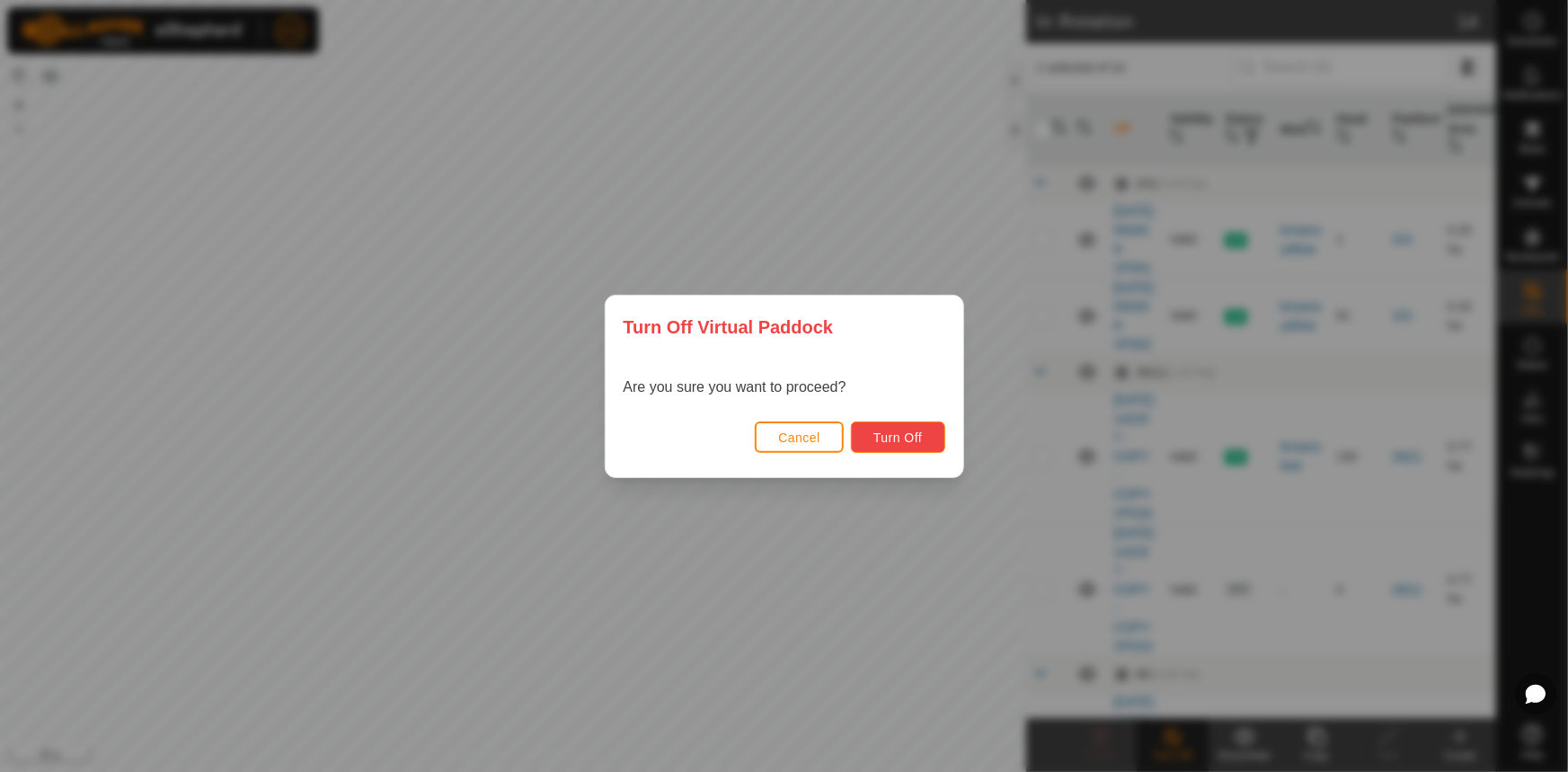
click at [906, 445] on button "Turn Off" at bounding box center [897, 437] width 94 height 32
